Goal: Information Seeking & Learning: Understand process/instructions

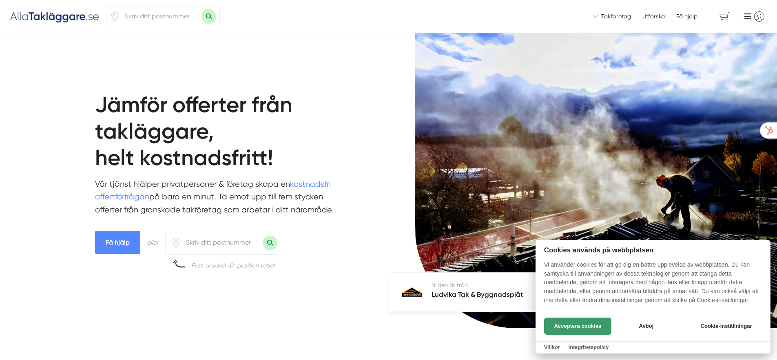
click at [577, 326] on button "Acceptera cookies" at bounding box center [577, 326] width 67 height 17
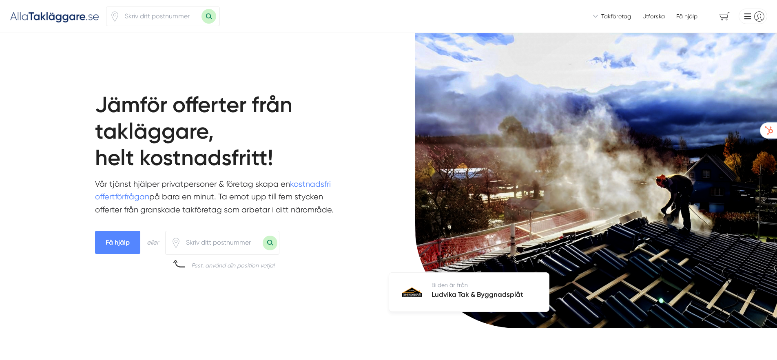
click at [151, 10] on input "number" at bounding box center [161, 16] width 82 height 19
type input "13442"
click at [202, 9] on button "Sök med postnummer" at bounding box center [209, 16] width 15 height 15
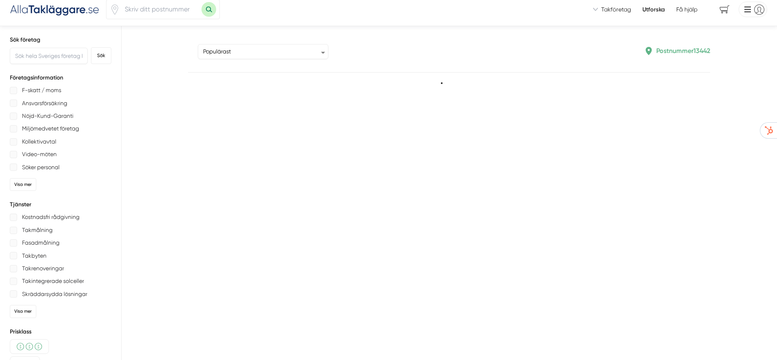
type input "13442"
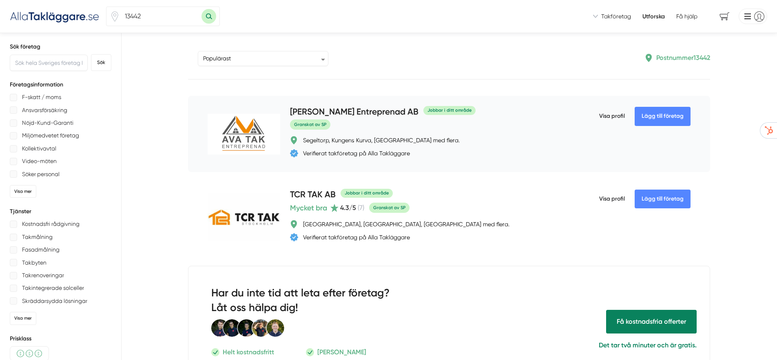
click at [599, 118] on span "Visa profil" at bounding box center [612, 116] width 26 height 21
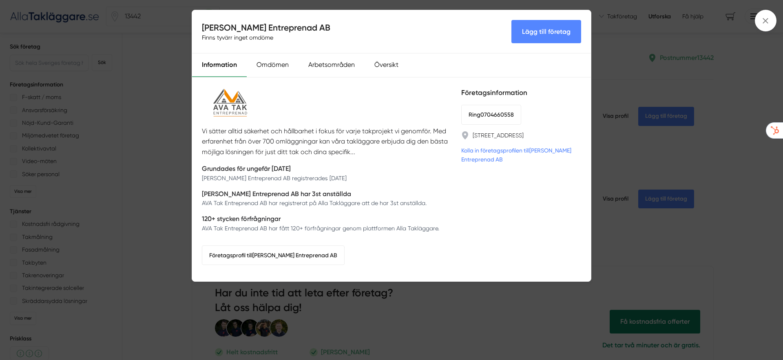
click at [658, 24] on div "AVA Tak Entreprenad AB Finns tyvärr inget omdöme Lägg till företag Information …" at bounding box center [391, 180] width 783 height 360
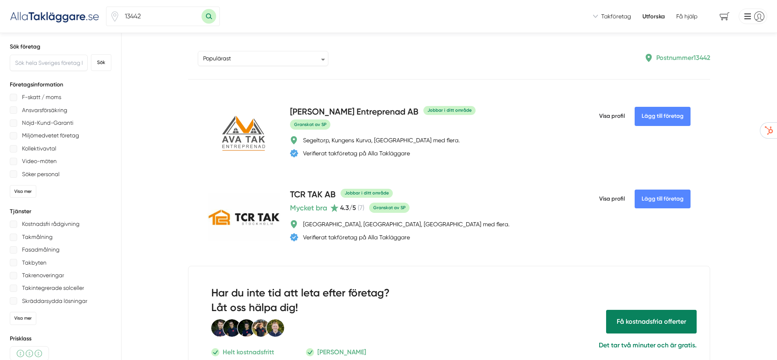
click at [79, 20] on img at bounding box center [55, 15] width 90 height 13
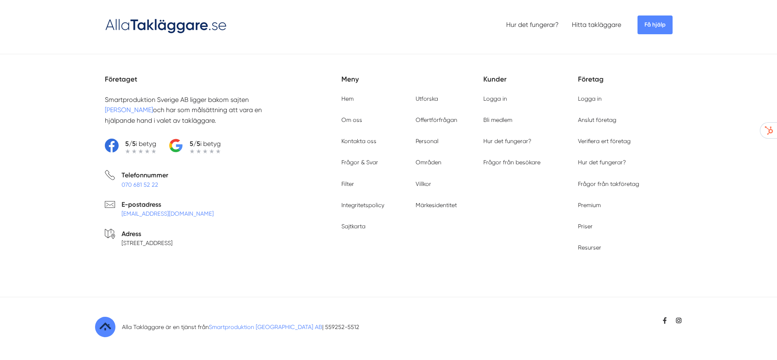
scroll to position [2834, 0]
click at [539, 26] on link "Hur det fungerar?" at bounding box center [532, 25] width 53 height 8
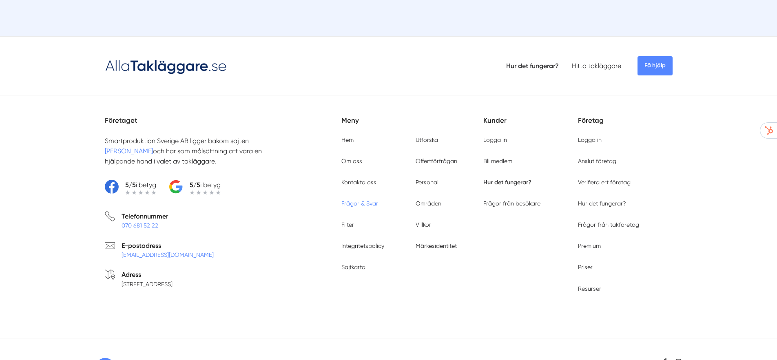
scroll to position [2577, 0]
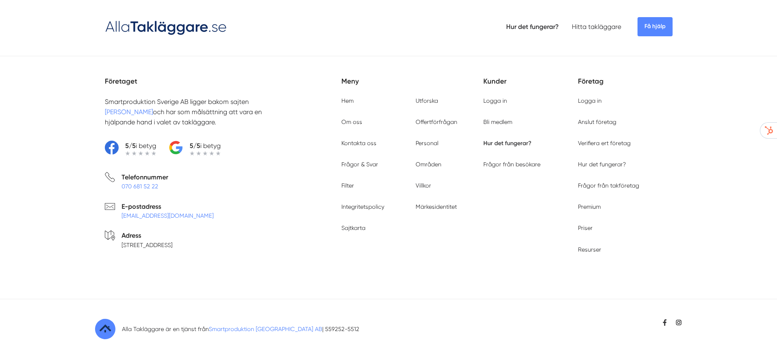
click at [258, 327] on link "Smartproduktion [GEOGRAPHIC_DATA] AB" at bounding box center [265, 329] width 113 height 7
